Goal: Information Seeking & Learning: Learn about a topic

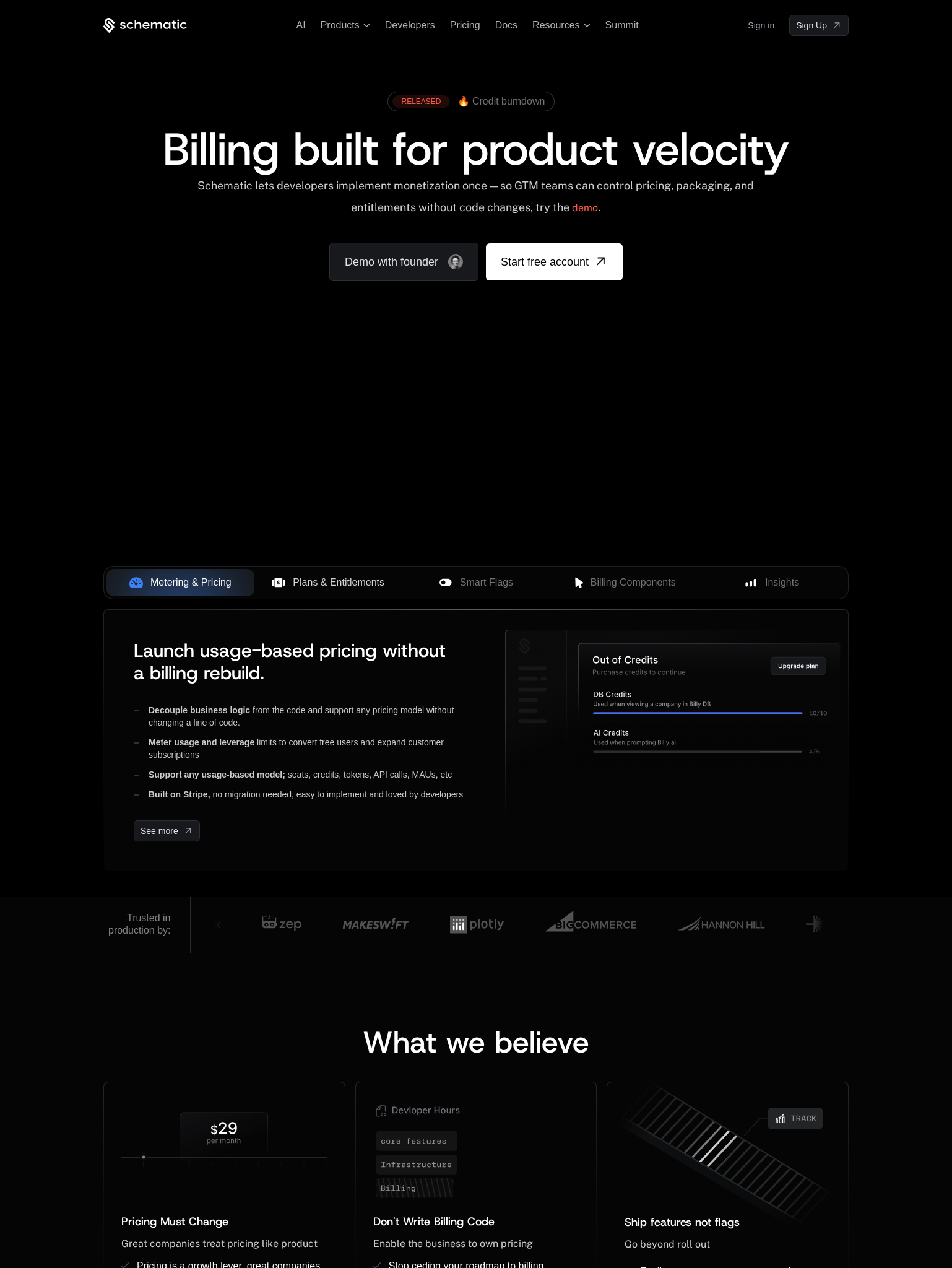
click at [335, 588] on span "Plans & Entitlements" at bounding box center [338, 582] width 92 height 15
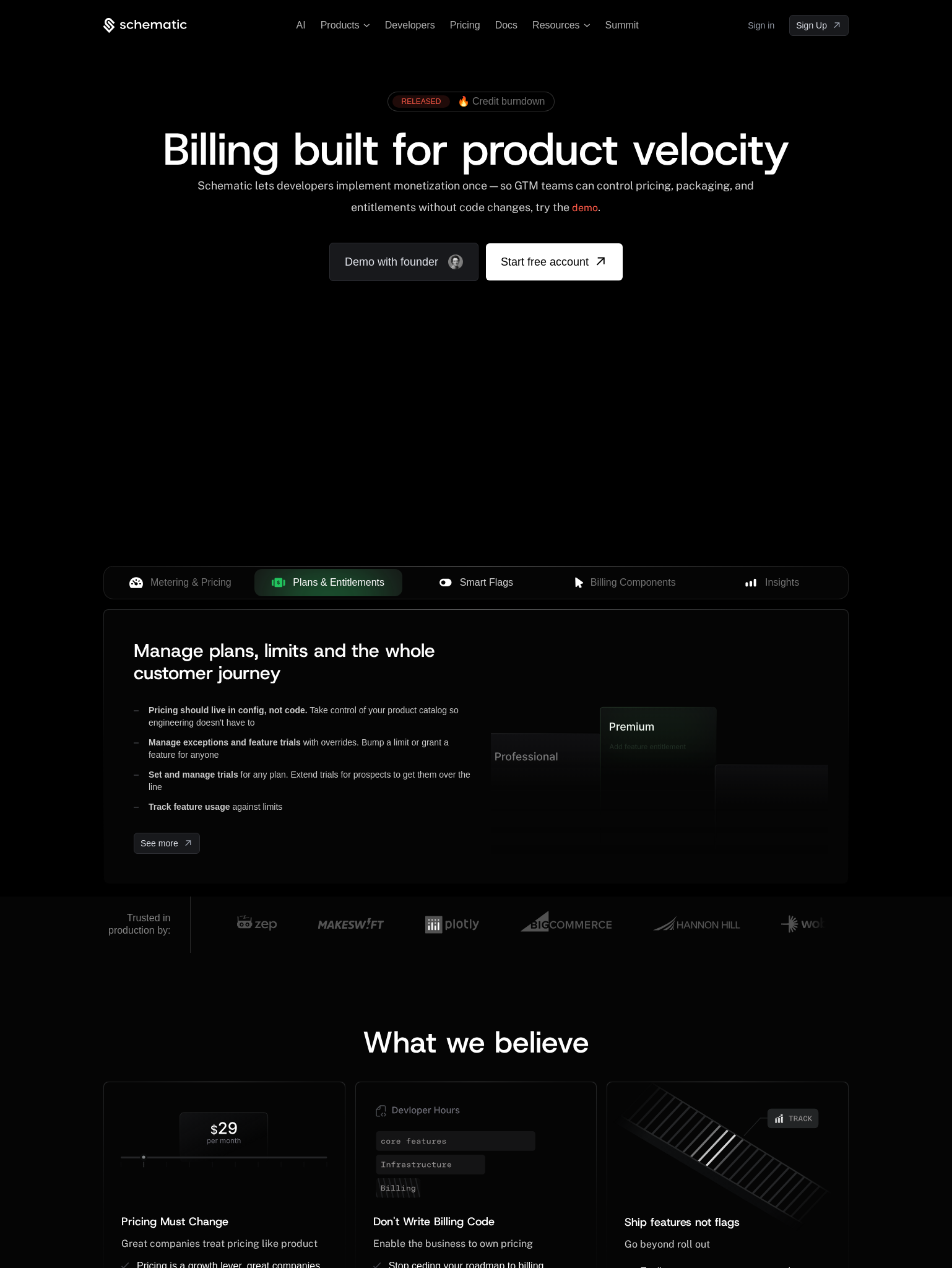
click at [482, 590] on button "Smart Flags" at bounding box center [476, 582] width 148 height 27
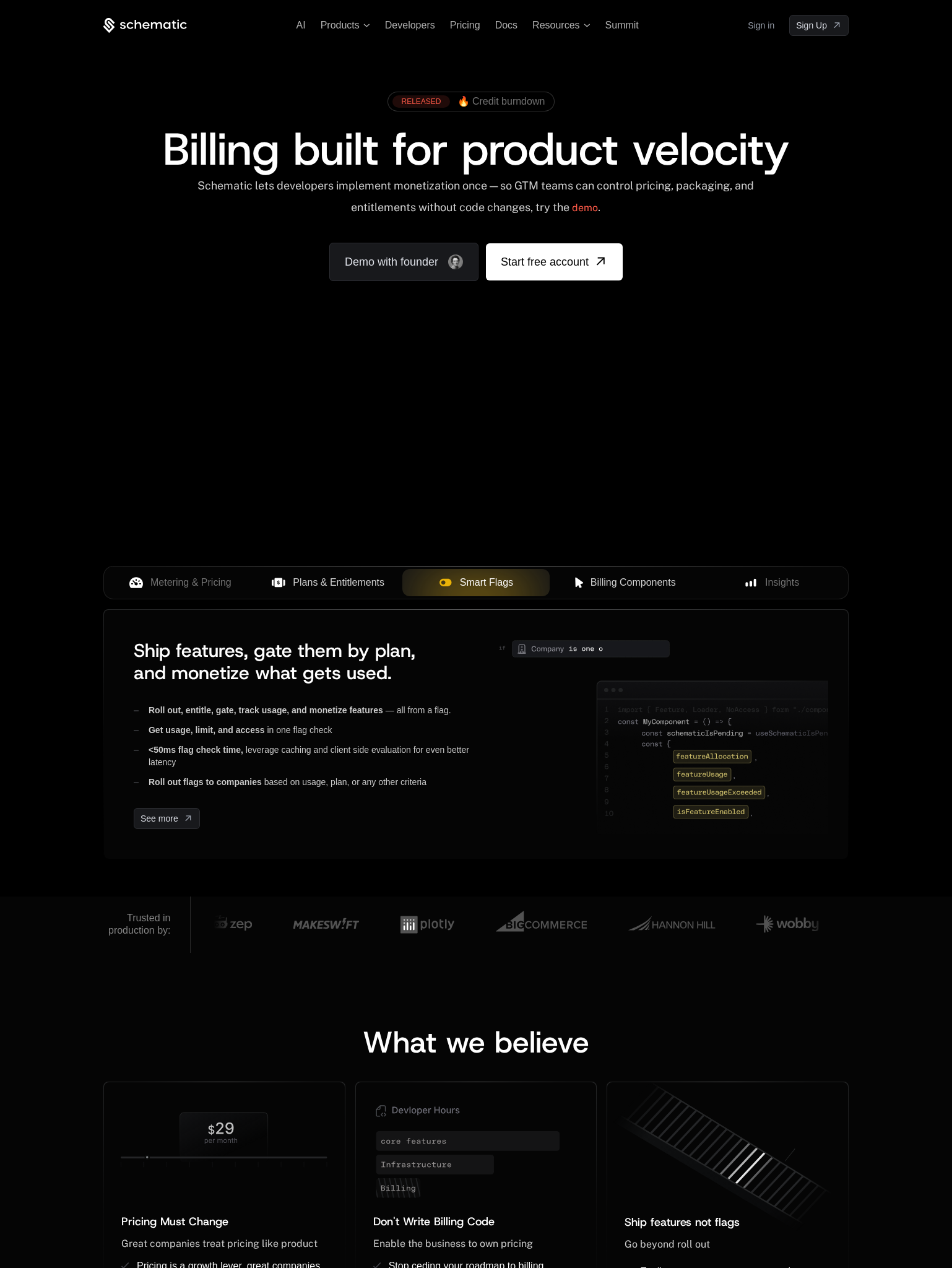
click at [644, 586] on span "Billing Components" at bounding box center [633, 582] width 85 height 15
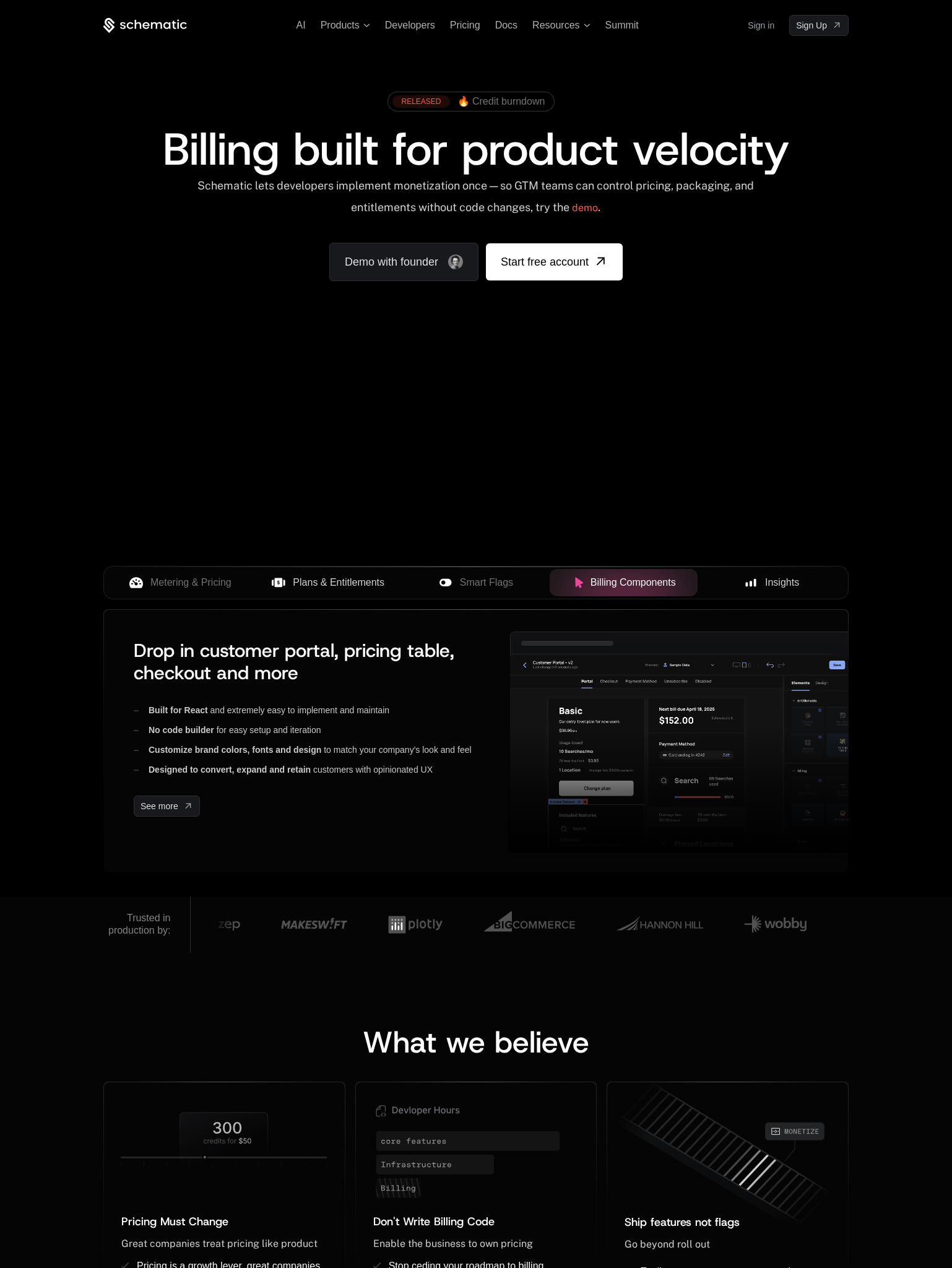
click at [786, 585] on span "Insights" at bounding box center [783, 582] width 34 height 15
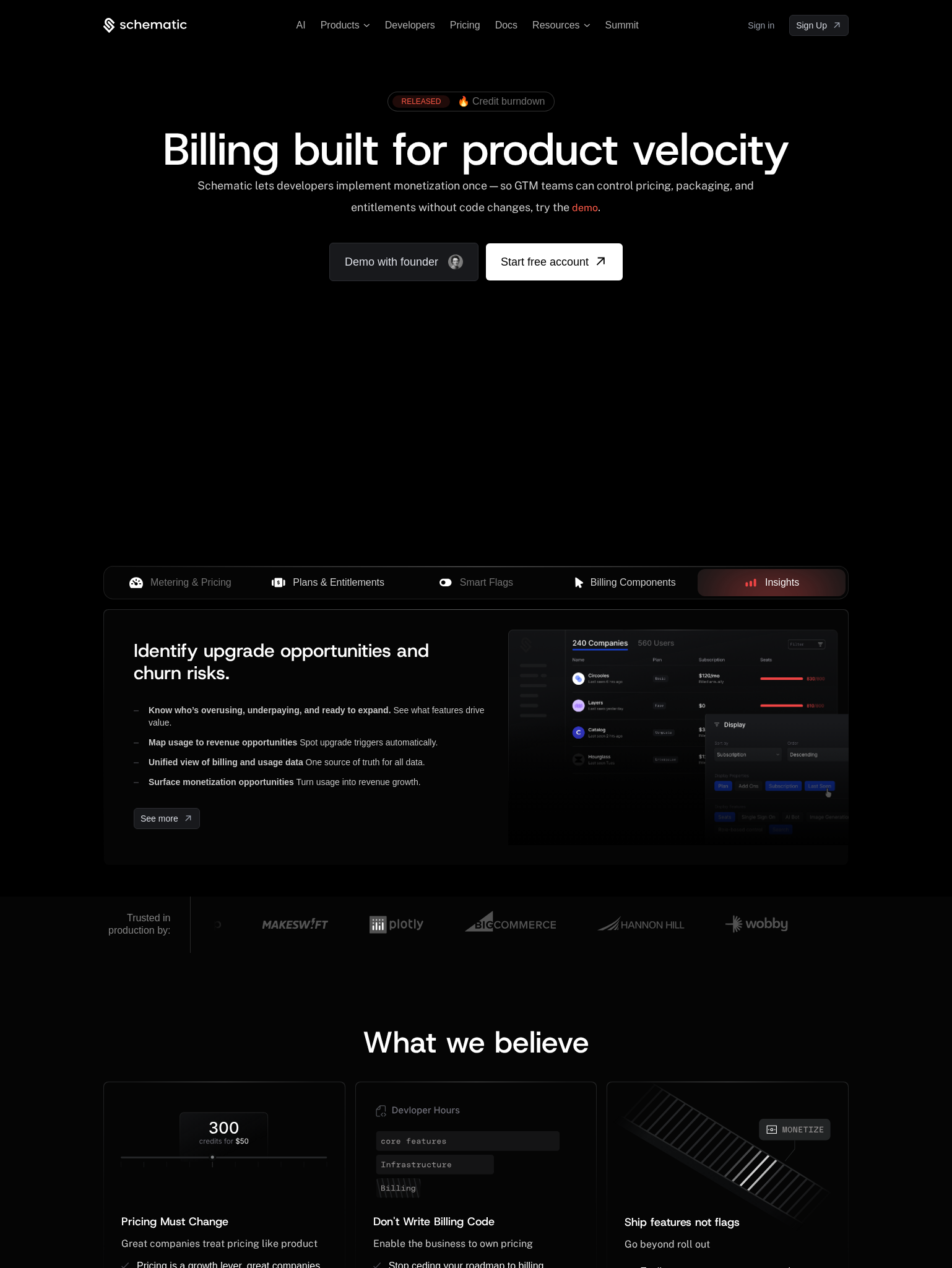
click at [629, 587] on span "Billing Components" at bounding box center [633, 582] width 85 height 15
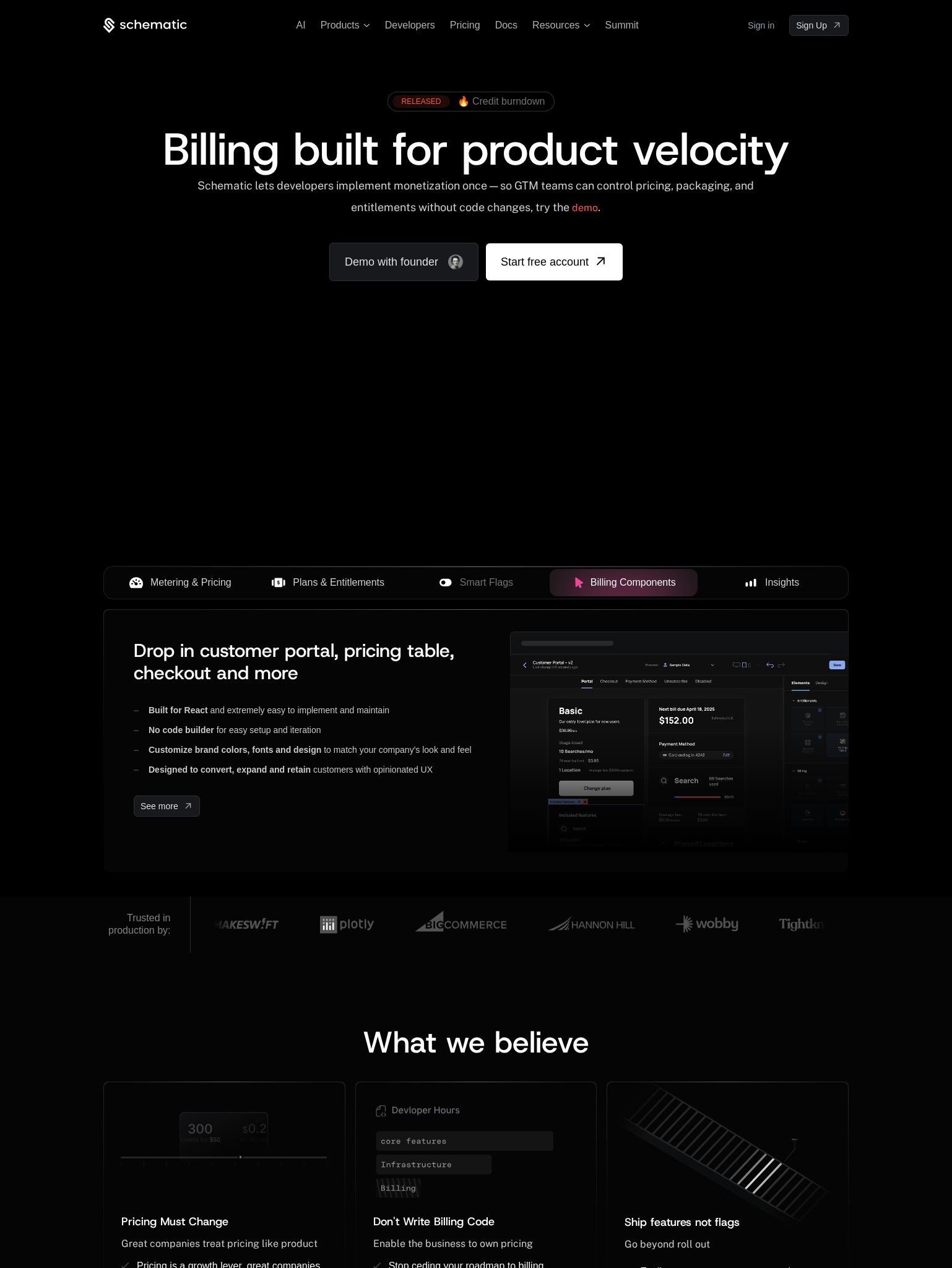
click at [196, 579] on span "Metering & Pricing" at bounding box center [191, 582] width 81 height 15
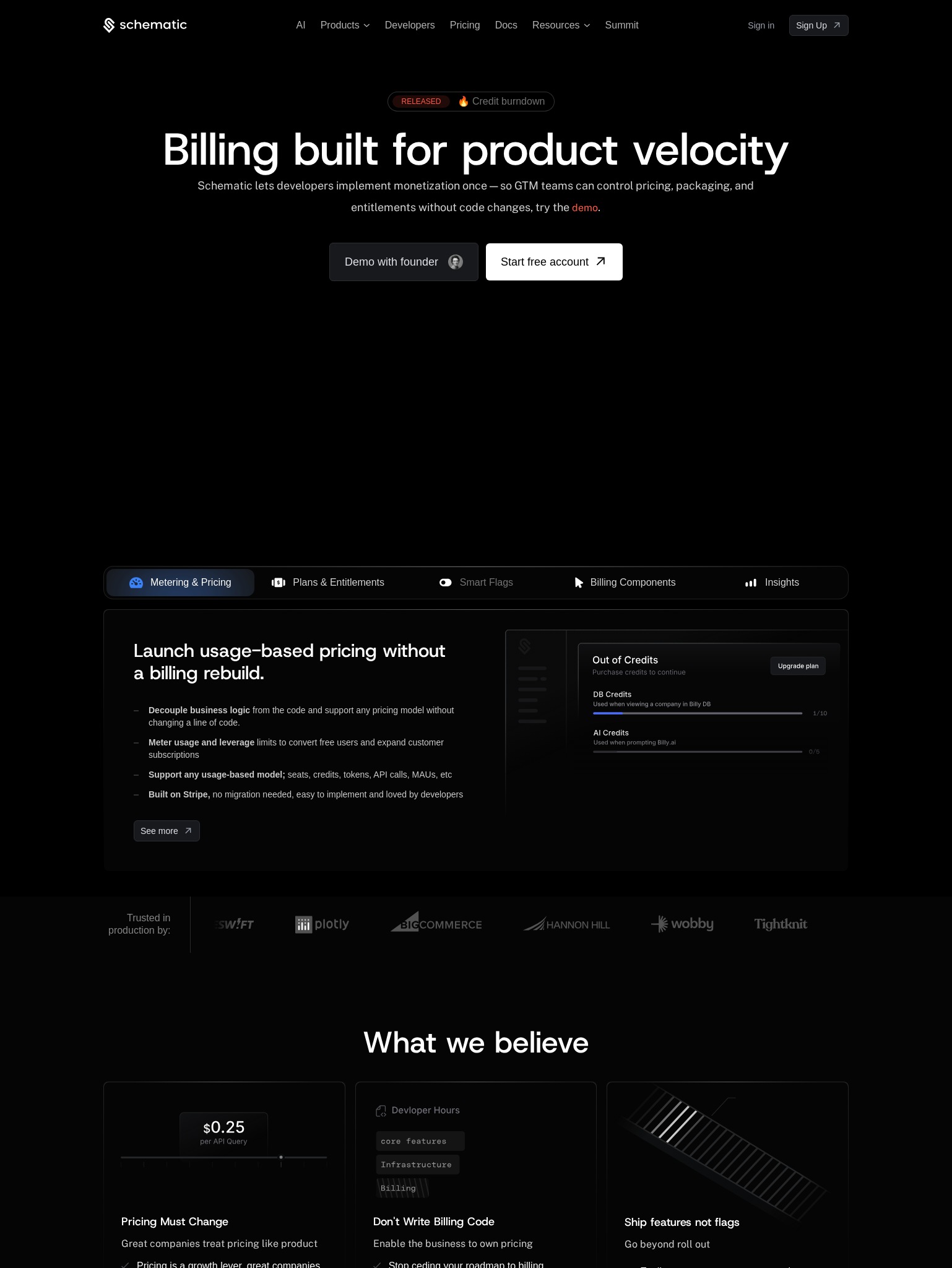
click at [314, 590] on button "Plans & Entitlements" at bounding box center [329, 582] width 148 height 27
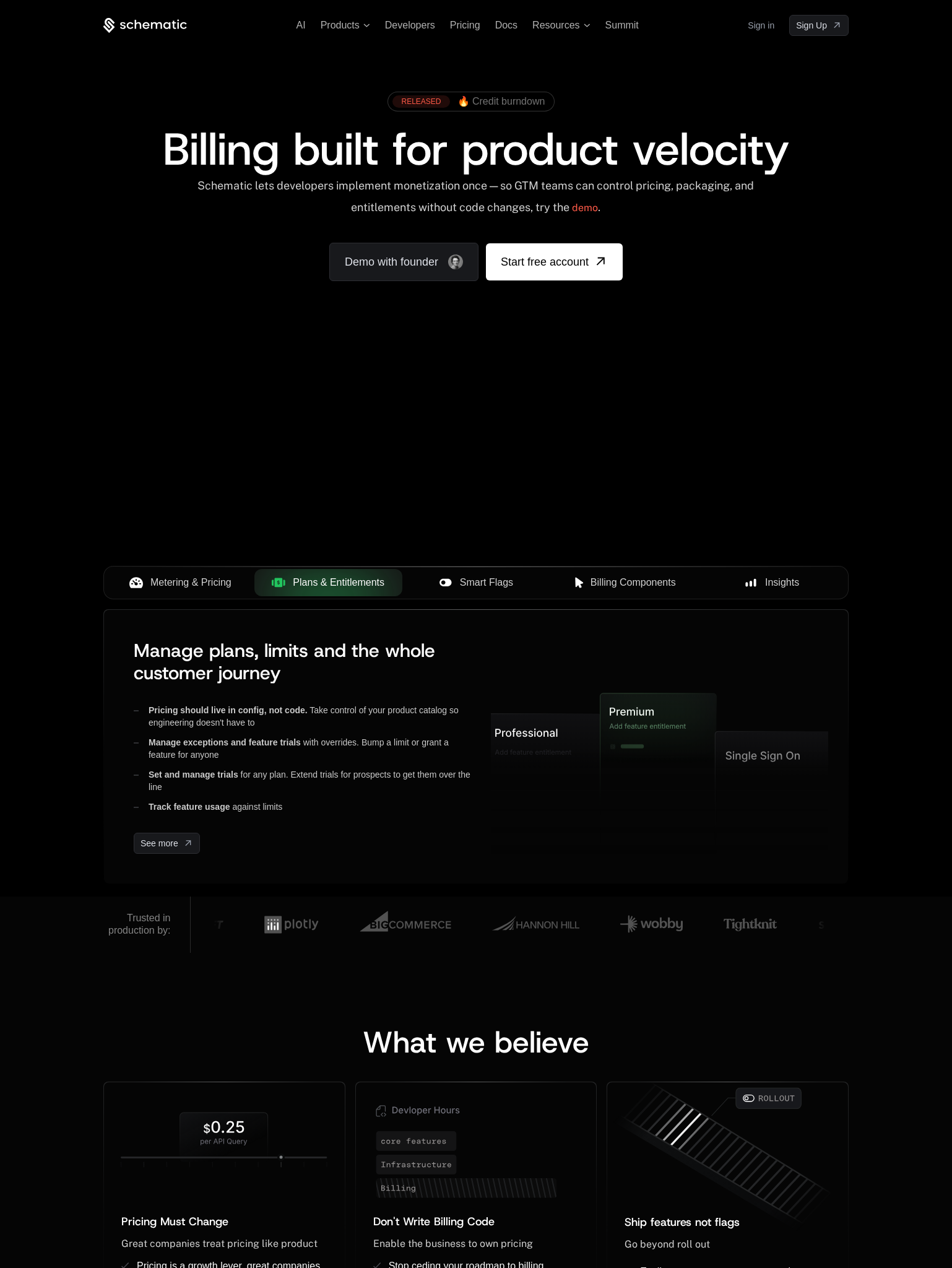
click at [502, 594] on button "Smart Flags" at bounding box center [476, 582] width 148 height 27
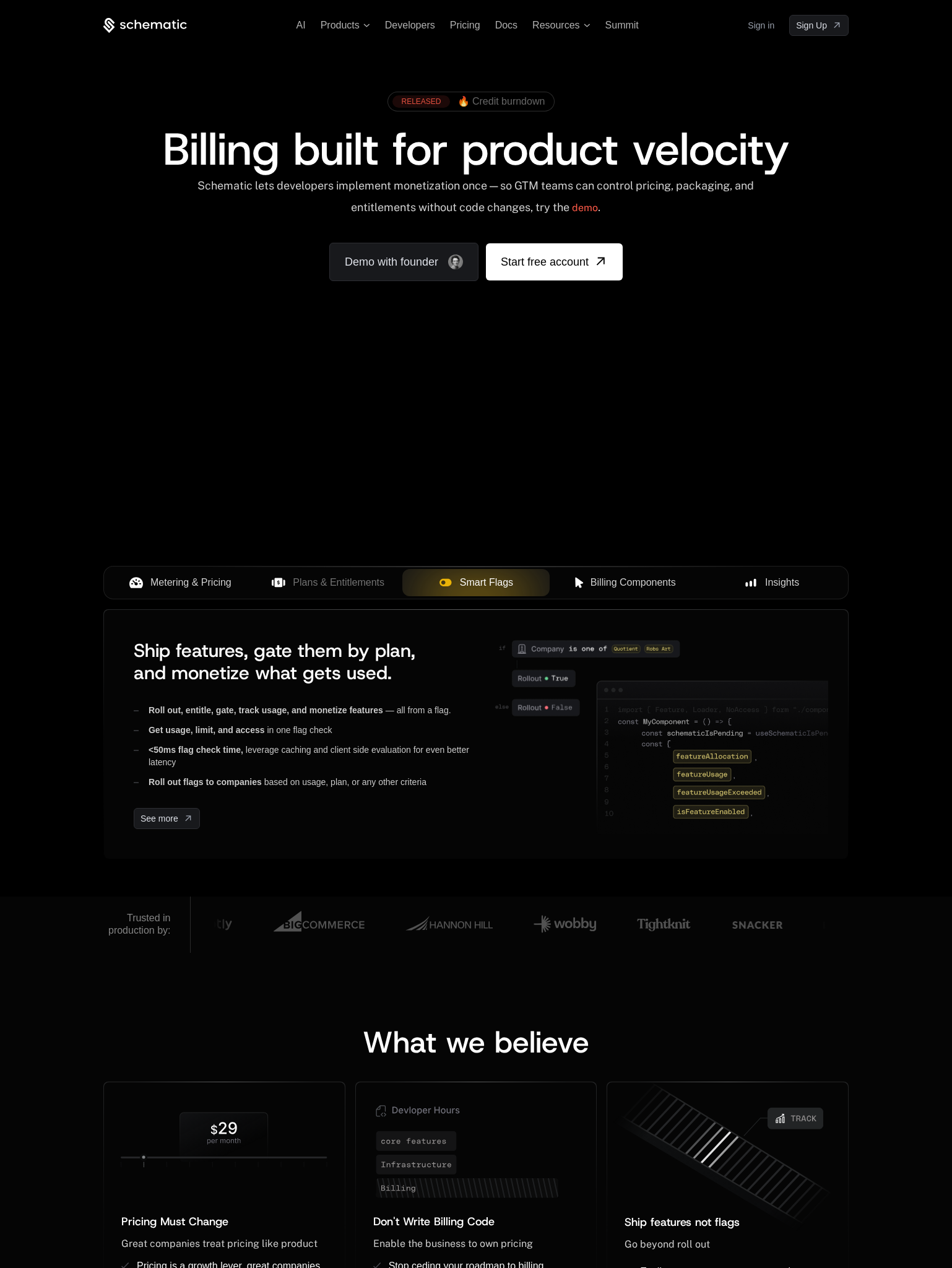
click at [484, 104] on span "🔥 Credit burndown" at bounding box center [502, 102] width 88 height 11
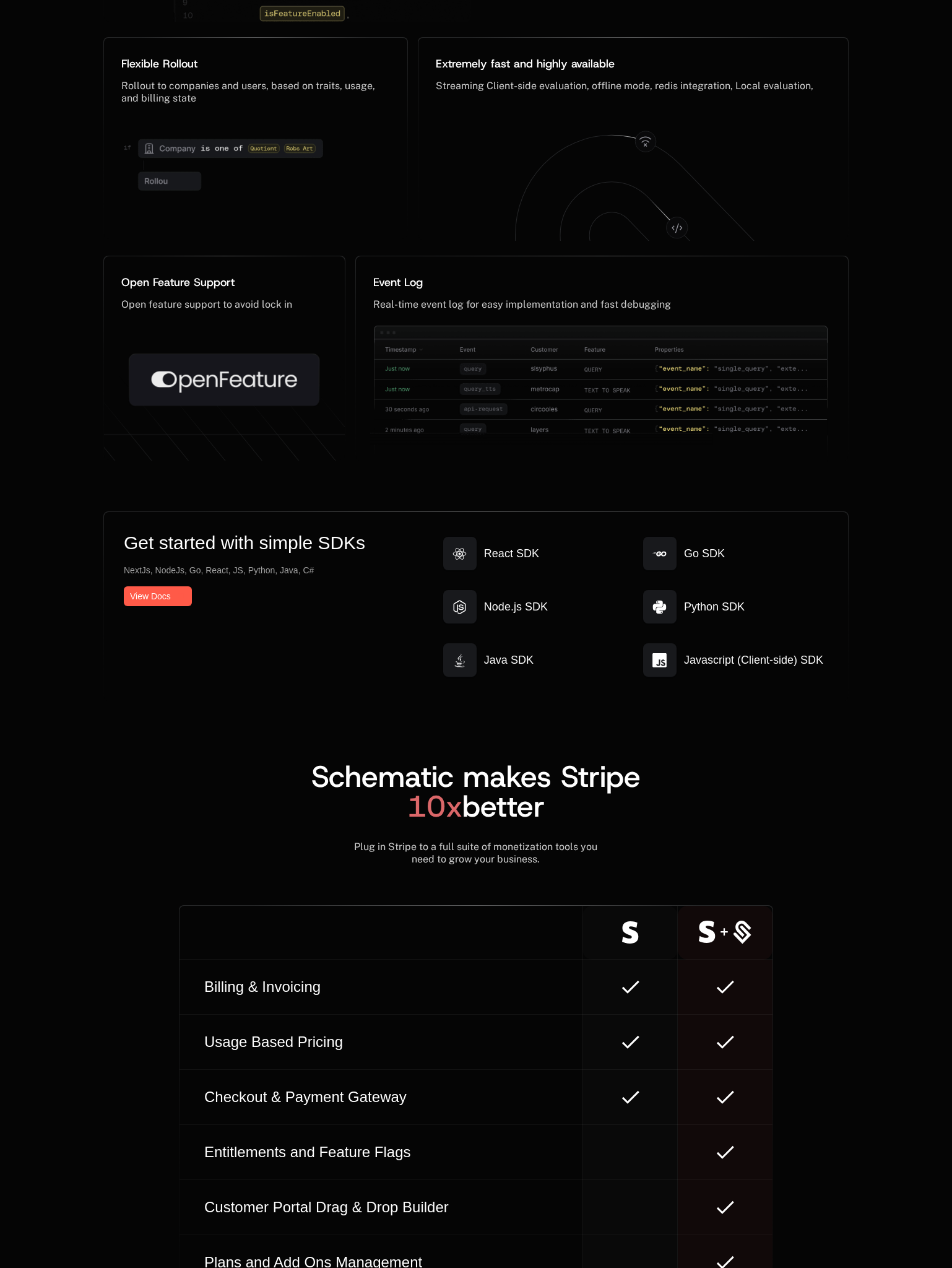
scroll to position [6967, 0]
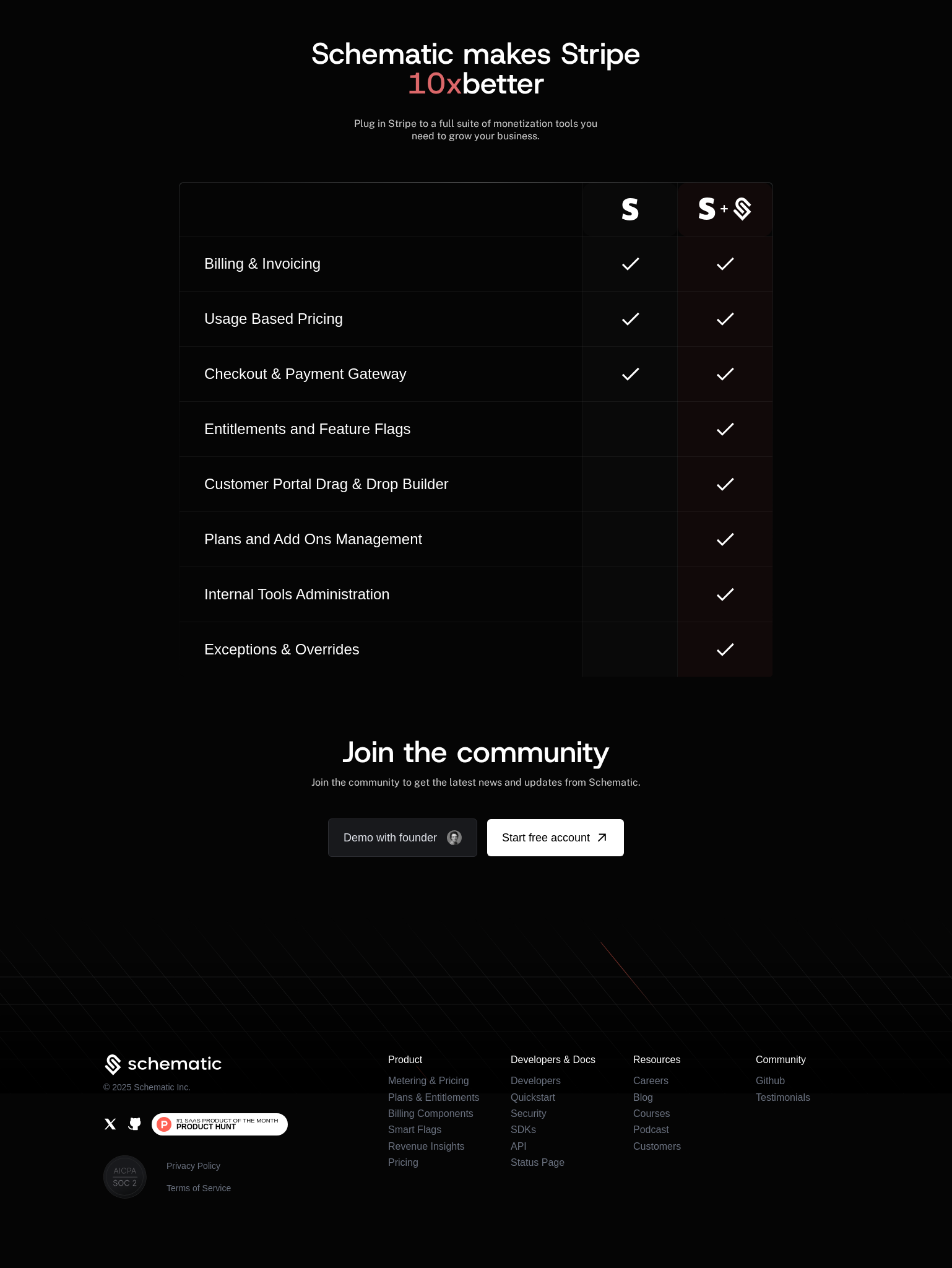
click at [212, 1126] on span "Product Hunt" at bounding box center [206, 1127] width 60 height 7
click at [407, 1163] on link "Pricing" at bounding box center [403, 1163] width 31 height 10
